Goal: Check status

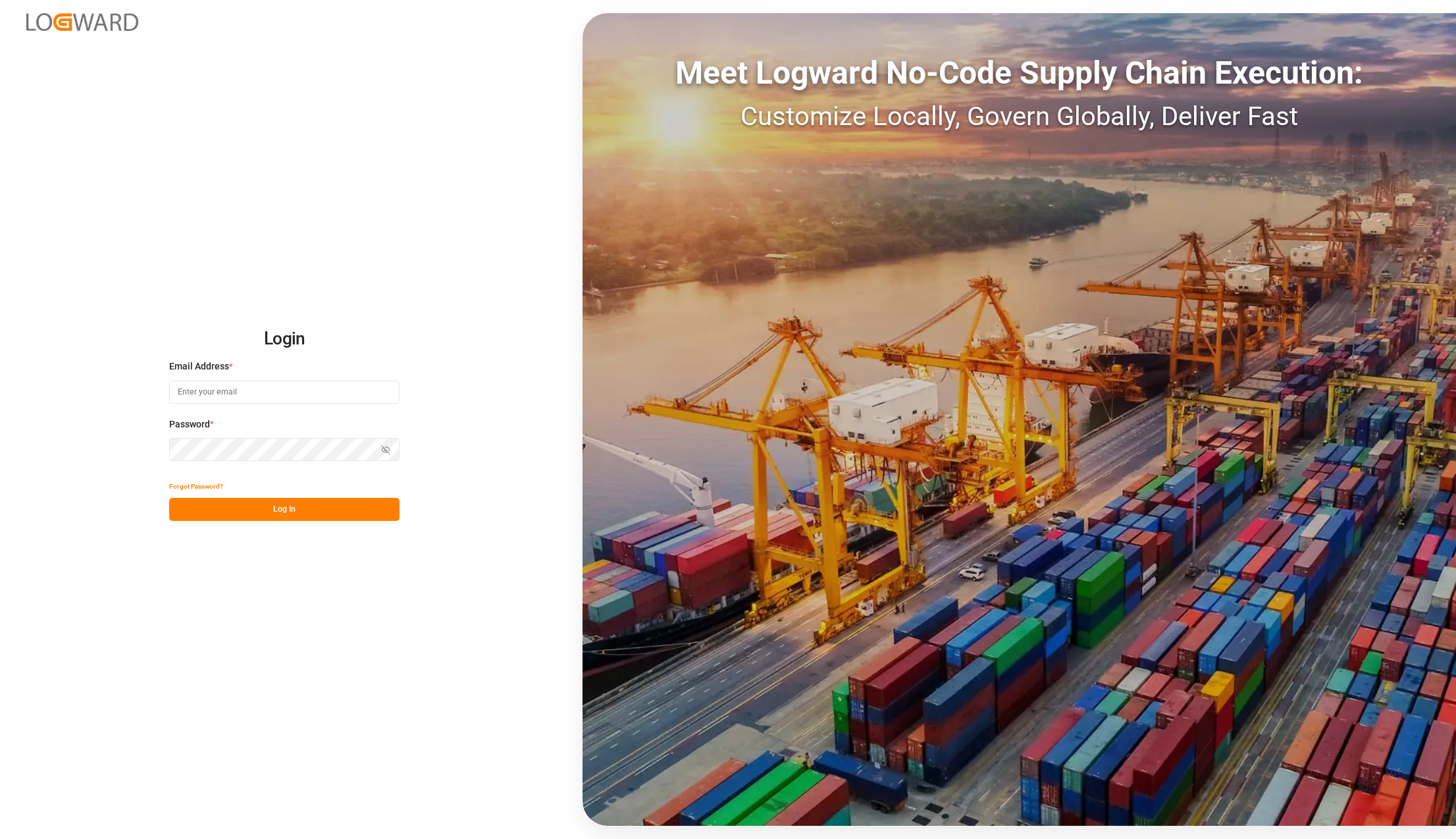
type input "karla.chavez@leschaco.com"
click at [293, 503] on button "Log In" at bounding box center [284, 509] width 231 height 23
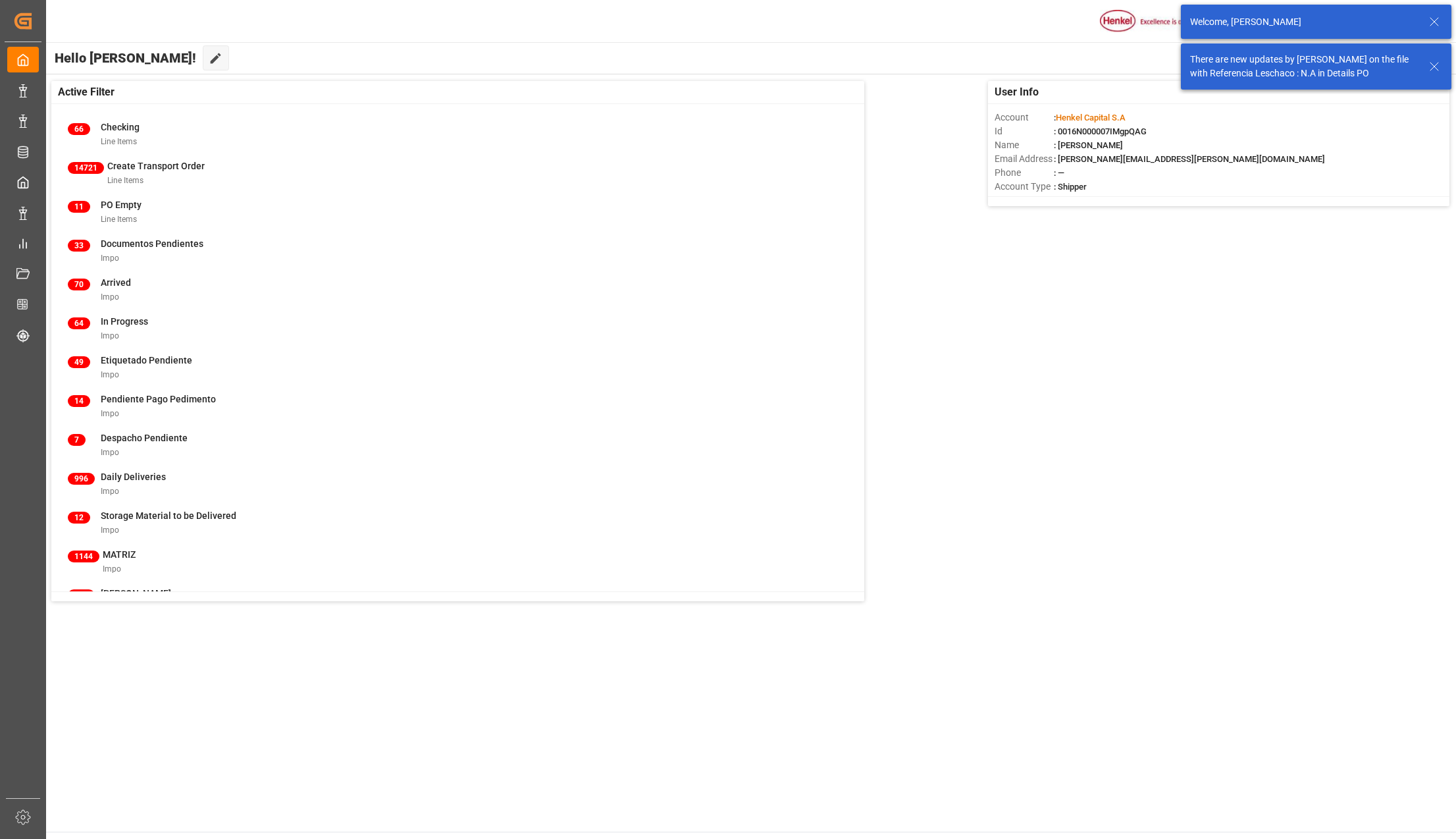
drag, startPoint x: 1430, startPoint y: 64, endPoint x: 1431, endPoint y: 51, distance: 13.0
click at [1430, 64] on icon at bounding box center [1435, 66] width 15 height 15
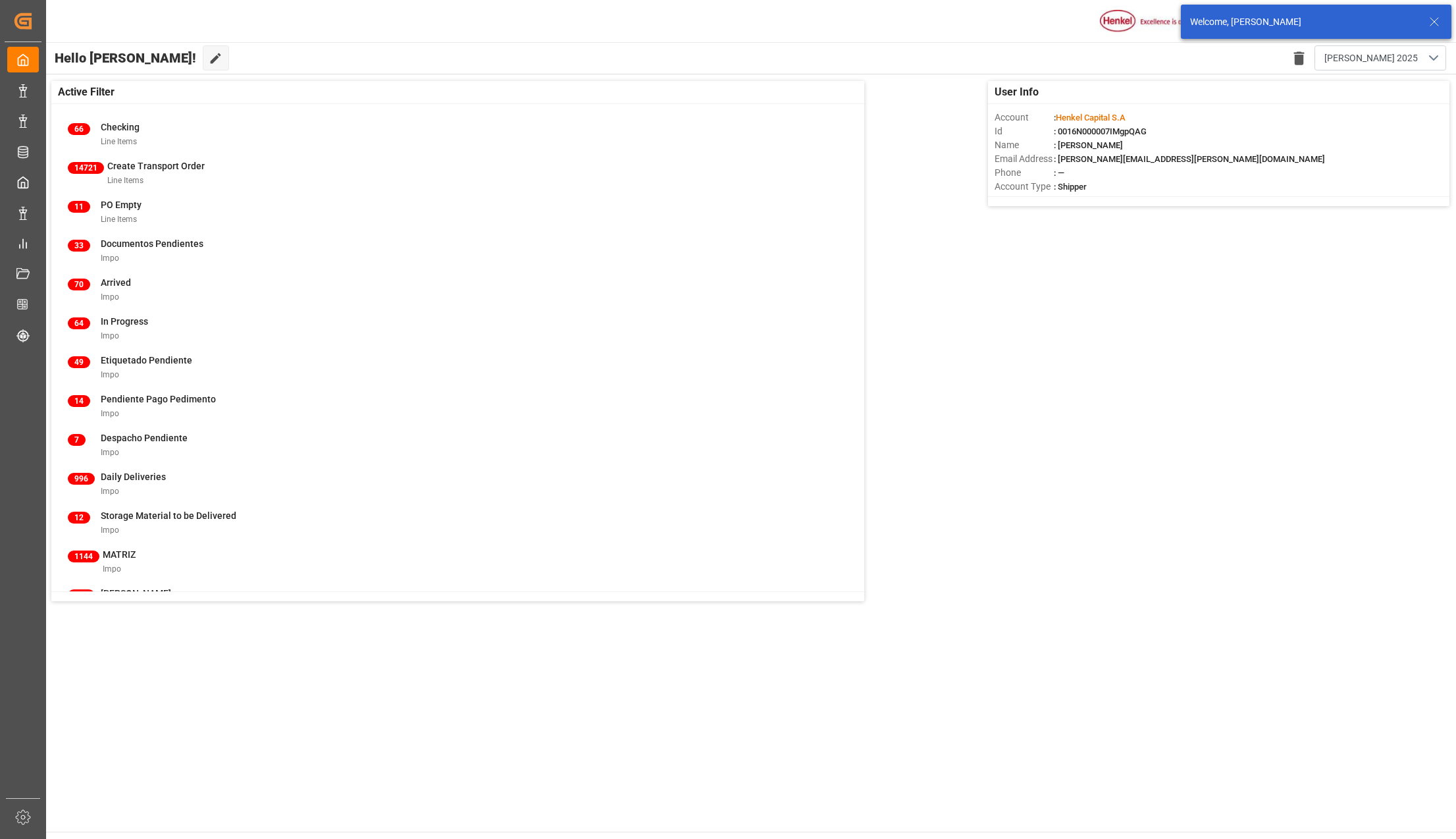
click at [1425, 27] on div "Welcome, Karla Chavez" at bounding box center [1316, 21] width 270 height 34
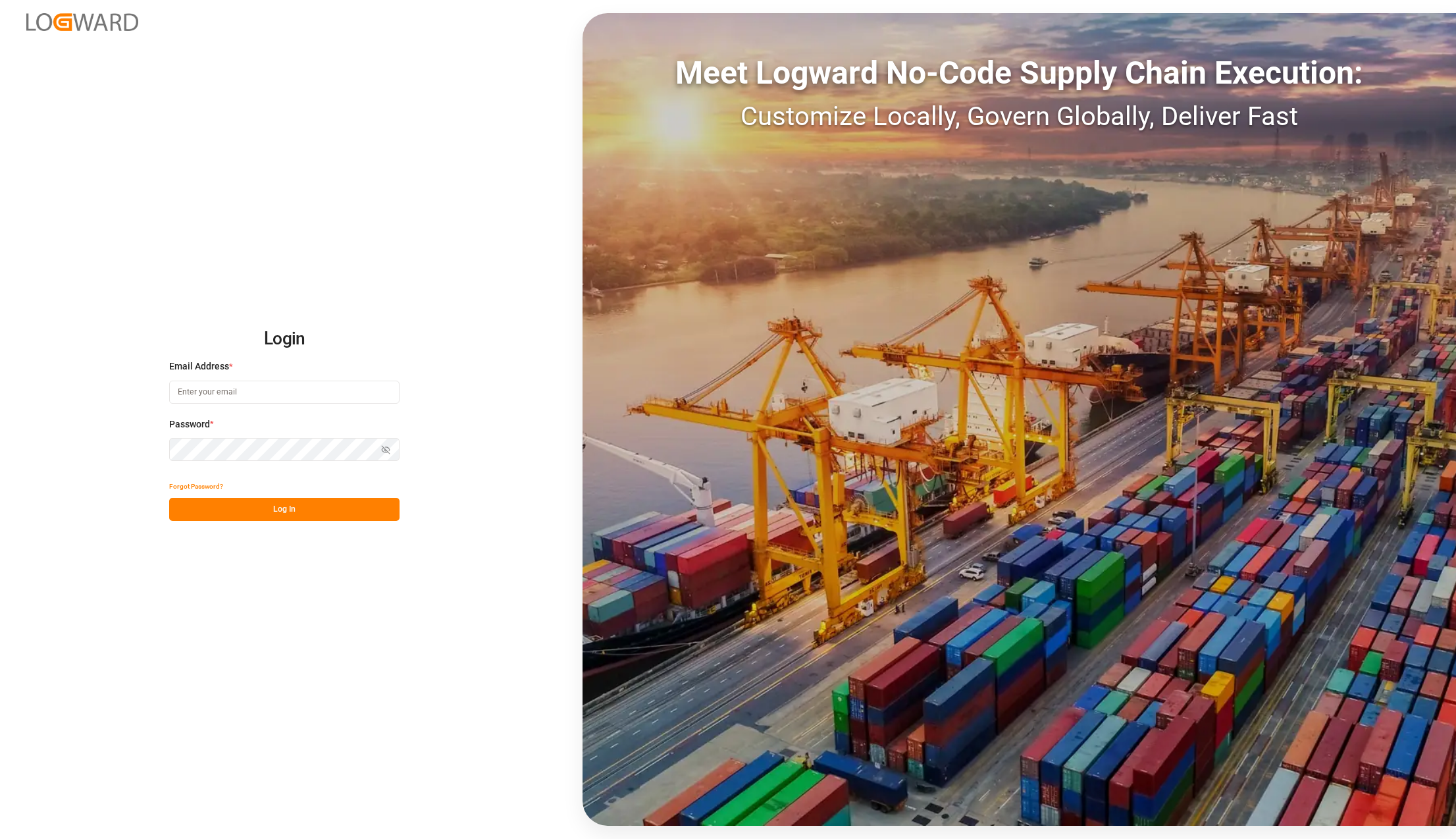
type input "karla.chavez@leschaco.com"
click at [259, 505] on button "Log In" at bounding box center [284, 509] width 231 height 23
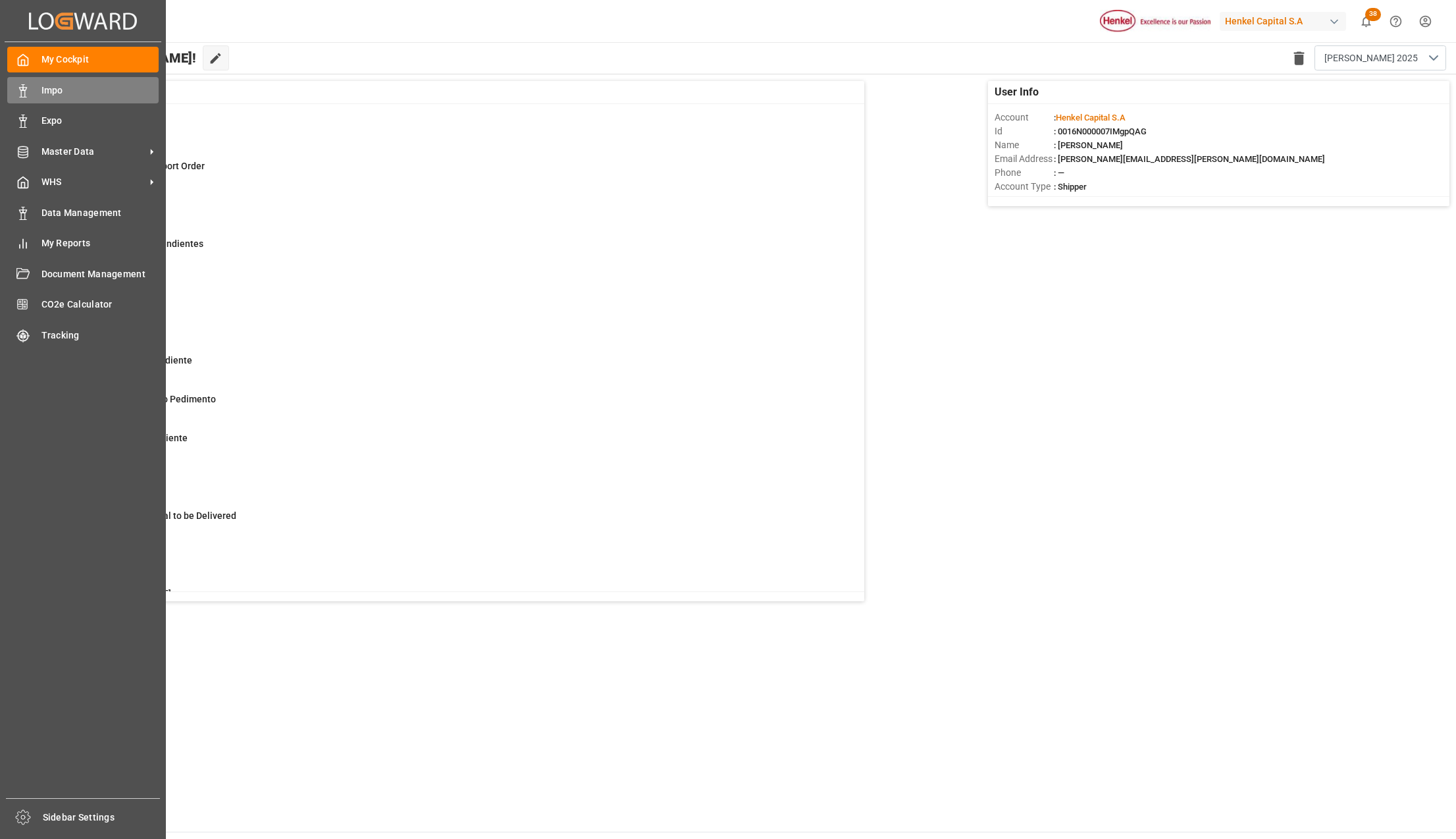
click at [61, 86] on span "Impo" at bounding box center [100, 90] width 118 height 14
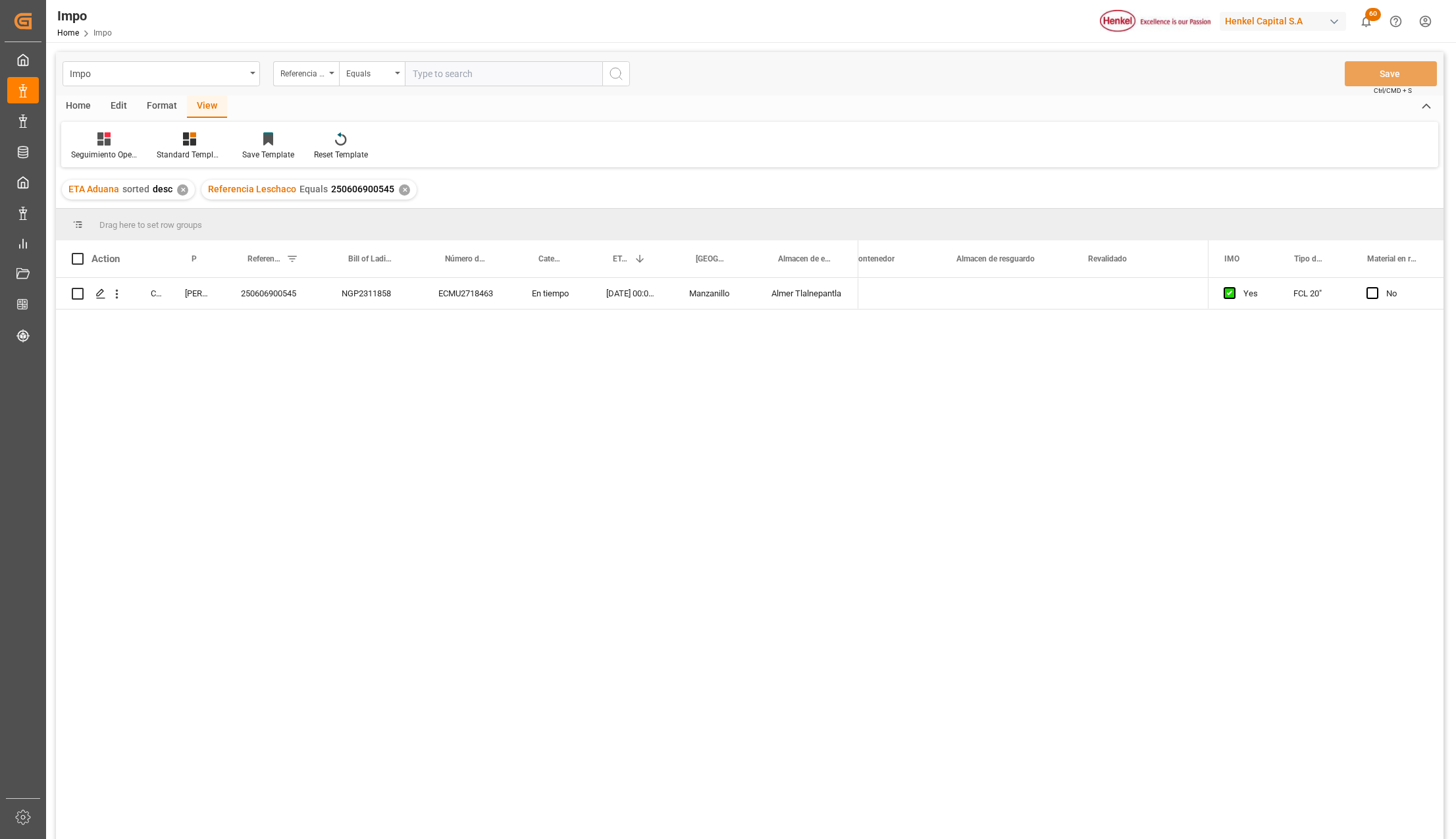
scroll to position [0, 2360]
click at [396, 466] on div "Completed [PERSON_NAME] 250606900545 NGP2311858 ECMU2718463 En tiempo [DATE] 00…" at bounding box center [750, 560] width 1388 height 564
click at [559, 509] on div "Completed Karla Chavez 250606900545 NGP2311858 ECMU2718463 En tiempo 31-05-2025…" at bounding box center [750, 560] width 1388 height 564
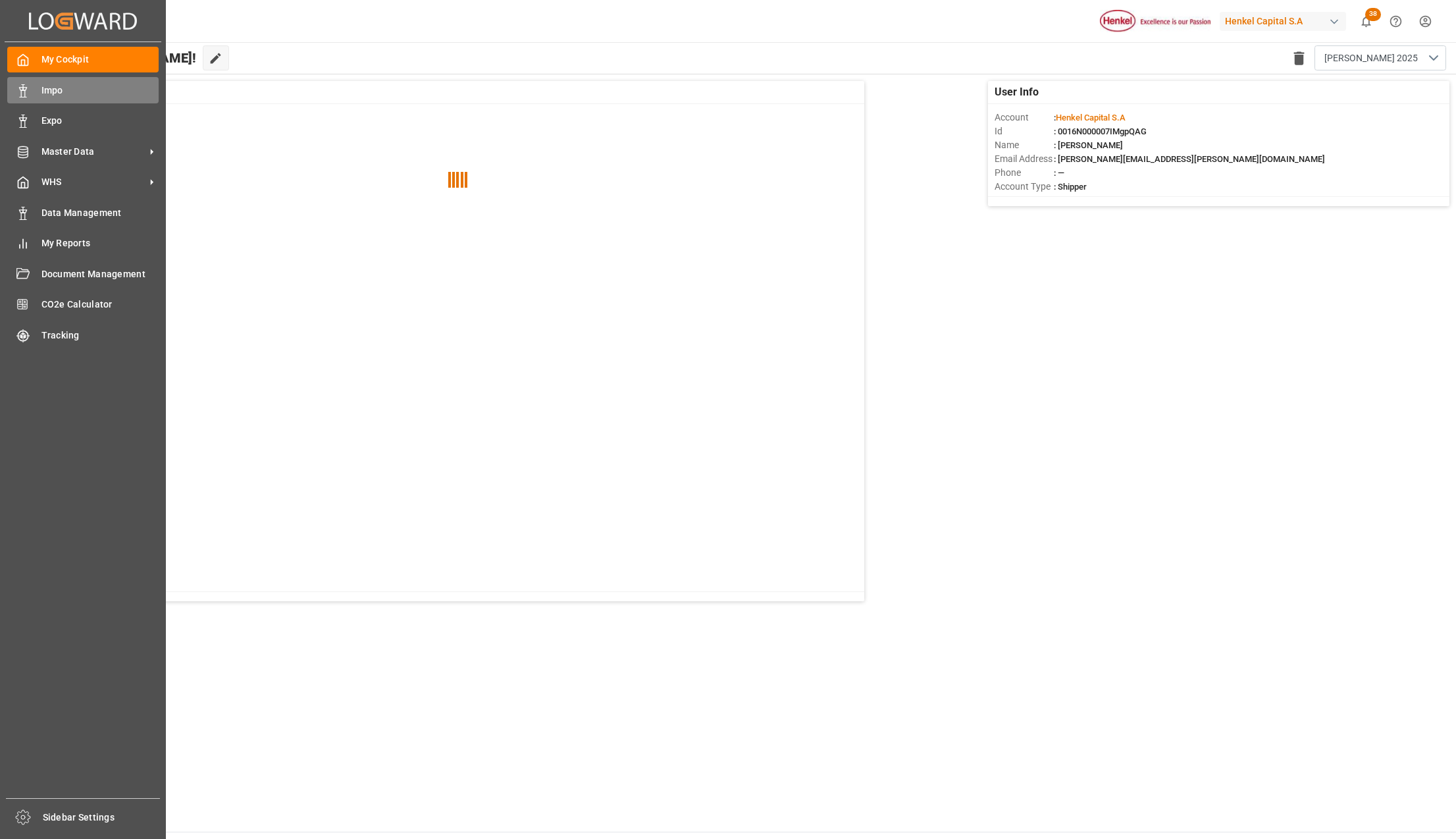
click at [61, 90] on span "Impo" at bounding box center [100, 90] width 118 height 14
